Goal: Use online tool/utility: Utilize a website feature to perform a specific function

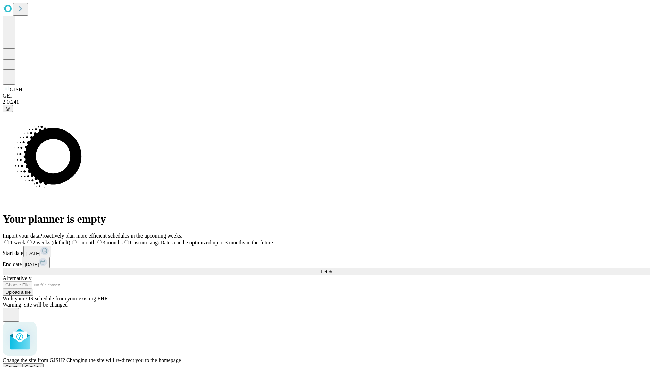
click at [41, 364] on span "Confirm" at bounding box center [33, 366] width 16 height 5
click at [82, 240] on label "1 month" at bounding box center [72, 243] width 21 height 6
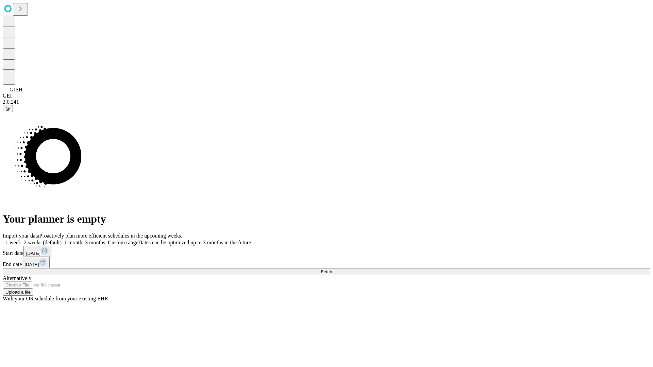
click at [332, 269] on span "Fetch" at bounding box center [326, 271] width 11 height 5
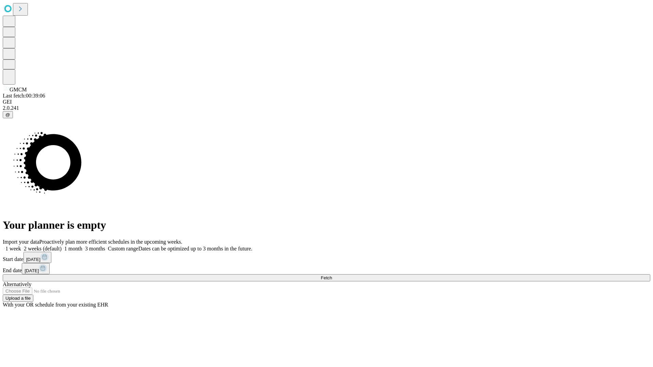
click at [82, 246] on label "1 month" at bounding box center [72, 249] width 21 height 6
click at [332, 275] on span "Fetch" at bounding box center [326, 277] width 11 height 5
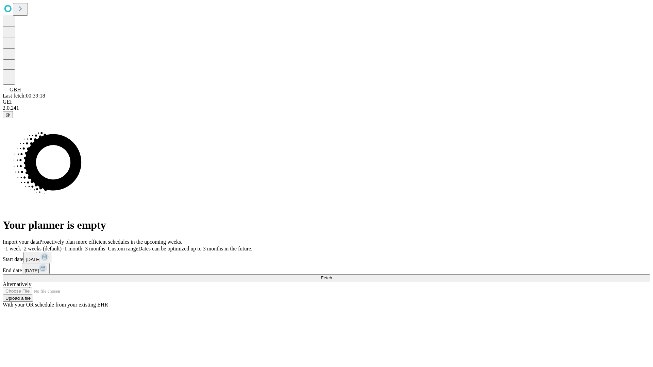
click at [82, 246] on label "1 month" at bounding box center [72, 249] width 21 height 6
click at [332, 275] on span "Fetch" at bounding box center [326, 277] width 11 height 5
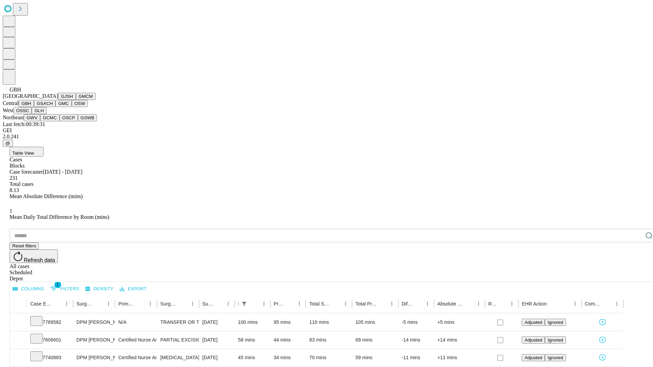
click at [53, 107] on button "GSACH" at bounding box center [44, 103] width 21 height 7
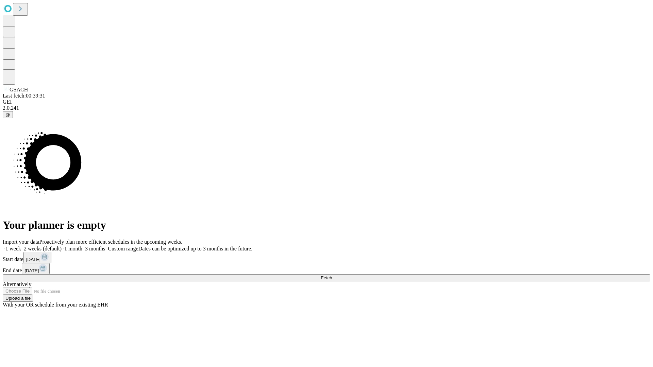
click at [82, 246] on label "1 month" at bounding box center [72, 249] width 21 height 6
click at [332, 275] on span "Fetch" at bounding box center [326, 277] width 11 height 5
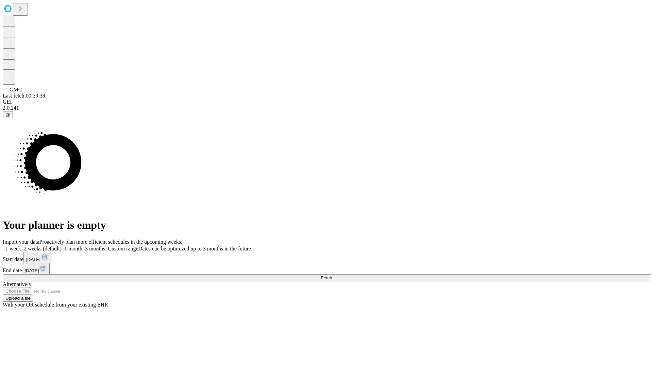
click at [82, 246] on label "1 month" at bounding box center [72, 249] width 21 height 6
click at [332, 275] on span "Fetch" at bounding box center [326, 277] width 11 height 5
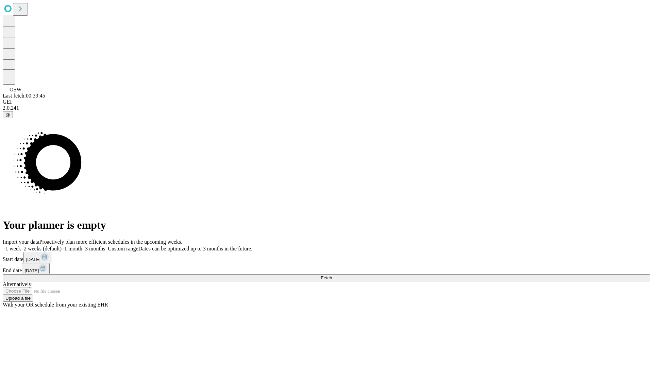
click at [332, 275] on span "Fetch" at bounding box center [326, 277] width 11 height 5
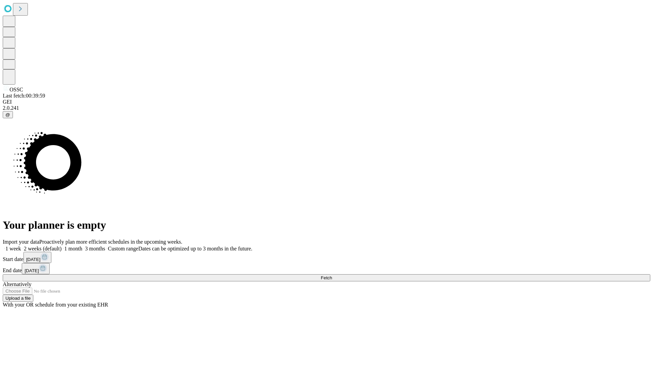
click at [332, 275] on span "Fetch" at bounding box center [326, 277] width 11 height 5
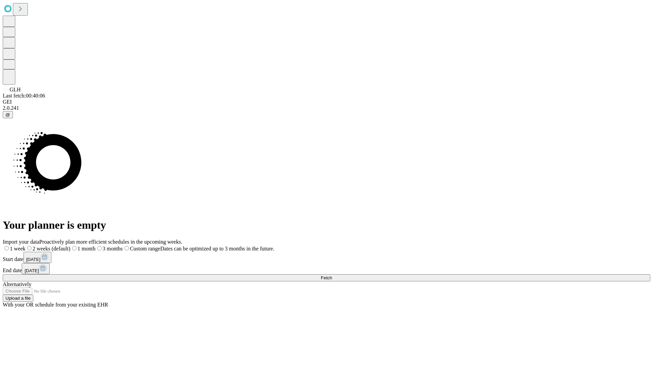
click at [332, 275] on span "Fetch" at bounding box center [326, 277] width 11 height 5
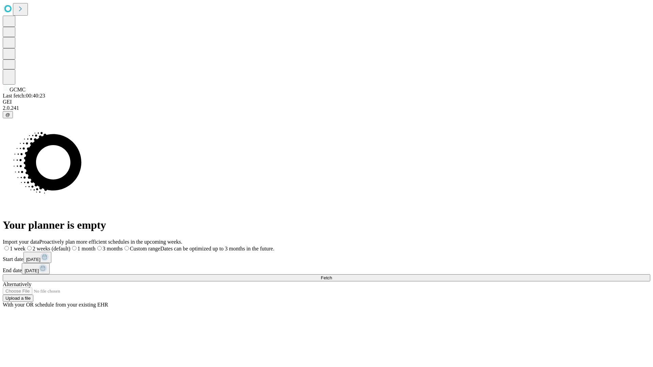
click at [96, 246] on label "1 month" at bounding box center [82, 249] width 25 height 6
click at [332, 275] on span "Fetch" at bounding box center [326, 277] width 11 height 5
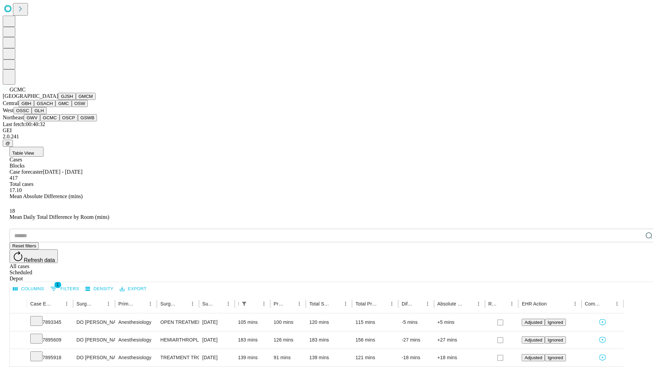
click at [59, 121] on button "OSCP" at bounding box center [68, 117] width 18 height 7
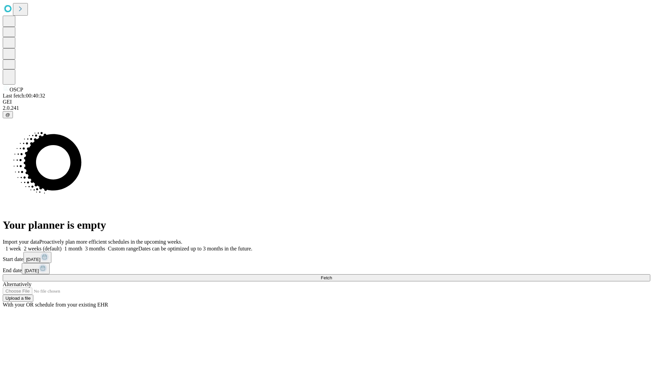
click at [82, 246] on label "1 month" at bounding box center [72, 249] width 21 height 6
click at [332, 275] on span "Fetch" at bounding box center [326, 277] width 11 height 5
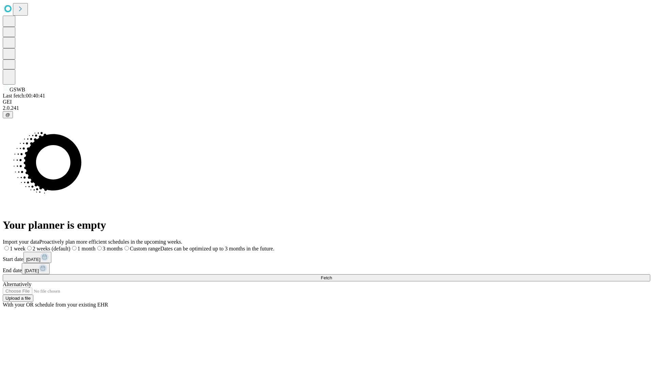
click at [332, 275] on span "Fetch" at bounding box center [326, 277] width 11 height 5
